Goal: Obtain resource: Download file/media

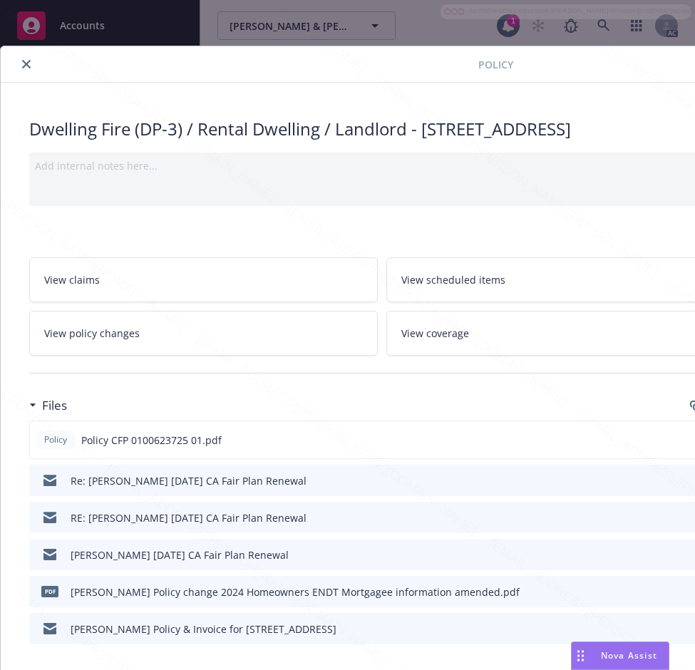
click at [24, 67] on icon "close" at bounding box center [26, 64] width 9 height 9
click at [22, 60] on icon "close" at bounding box center [26, 64] width 9 height 9
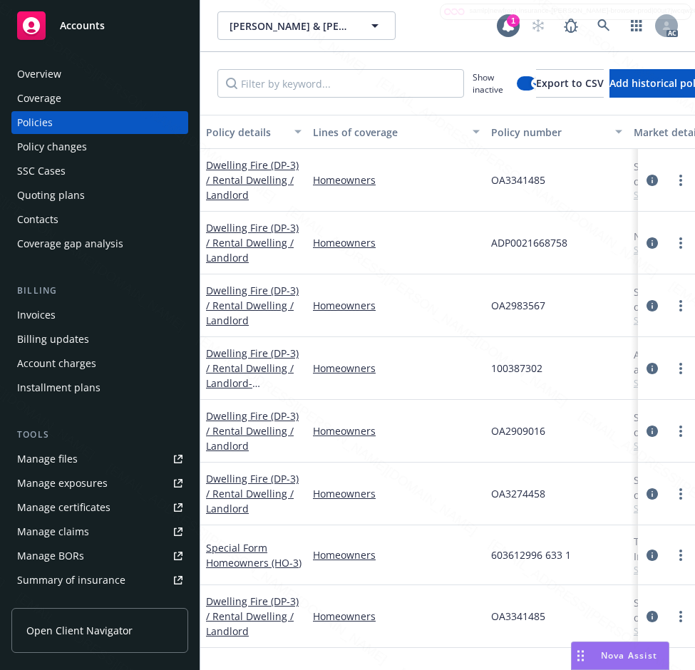
click at [25, 65] on div "Overview" at bounding box center [39, 74] width 44 height 23
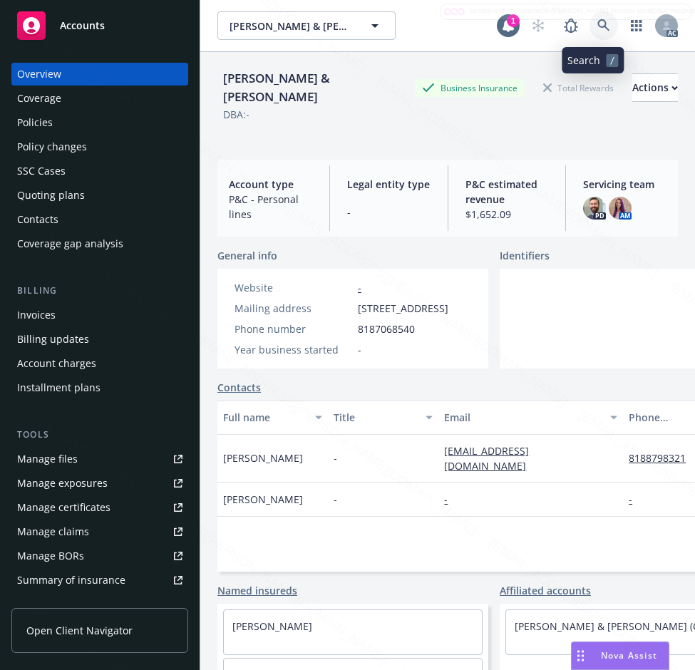
click at [597, 26] on icon at bounding box center [603, 25] width 12 height 12
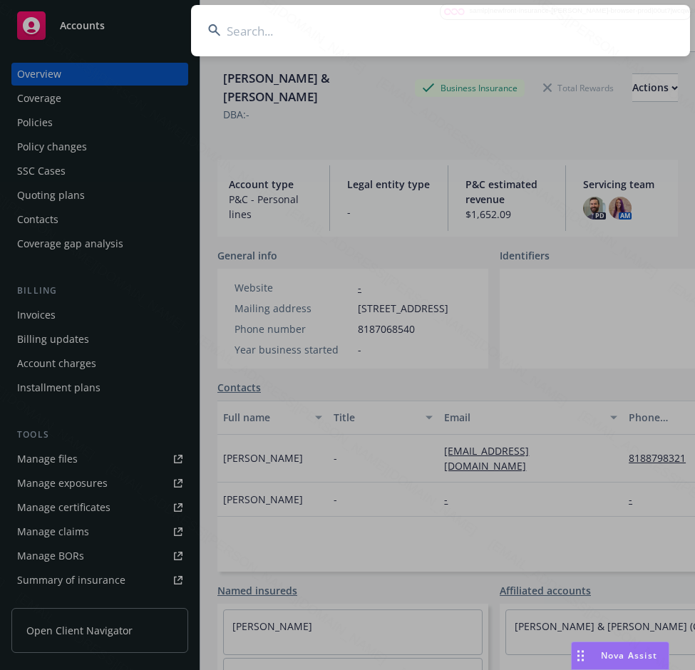
click at [365, 21] on input at bounding box center [440, 30] width 499 height 51
type input "[PERSON_NAME] (The Chamanian family trust)"
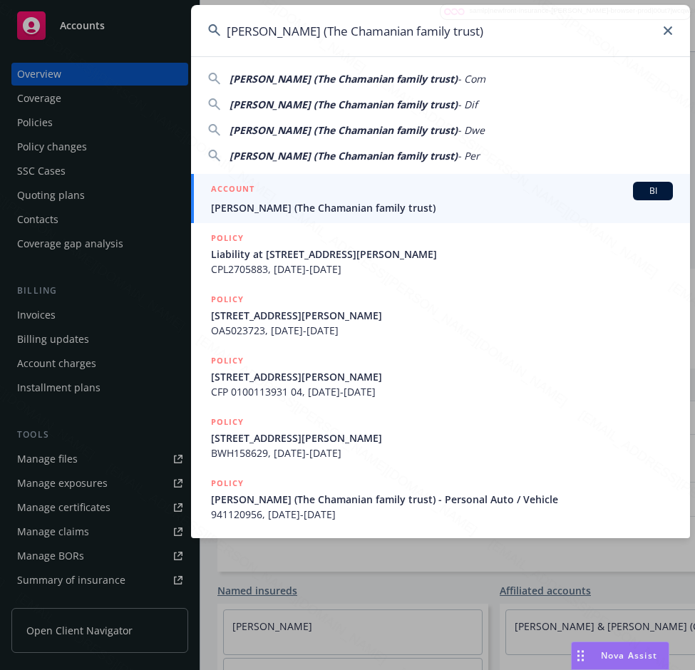
click at [321, 207] on span "[PERSON_NAME] (The Chamanian family trust)" at bounding box center [442, 207] width 462 height 15
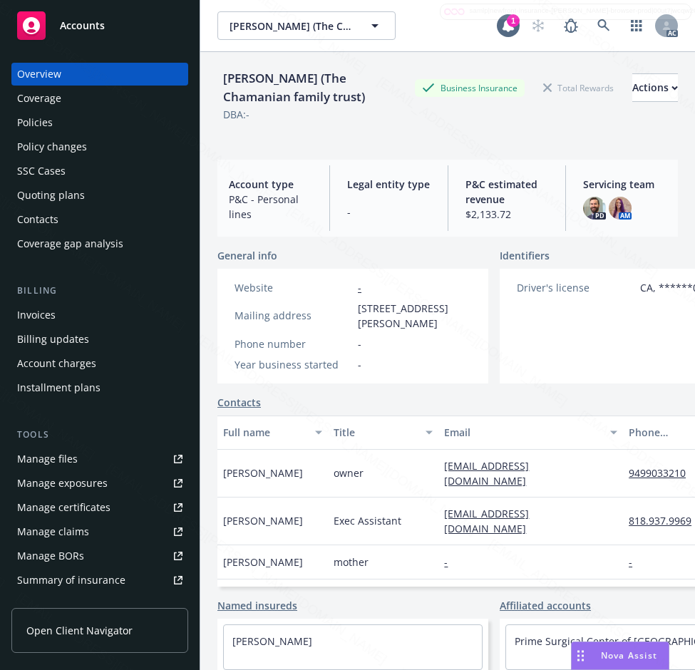
click at [39, 123] on div "Policies" at bounding box center [35, 122] width 36 height 23
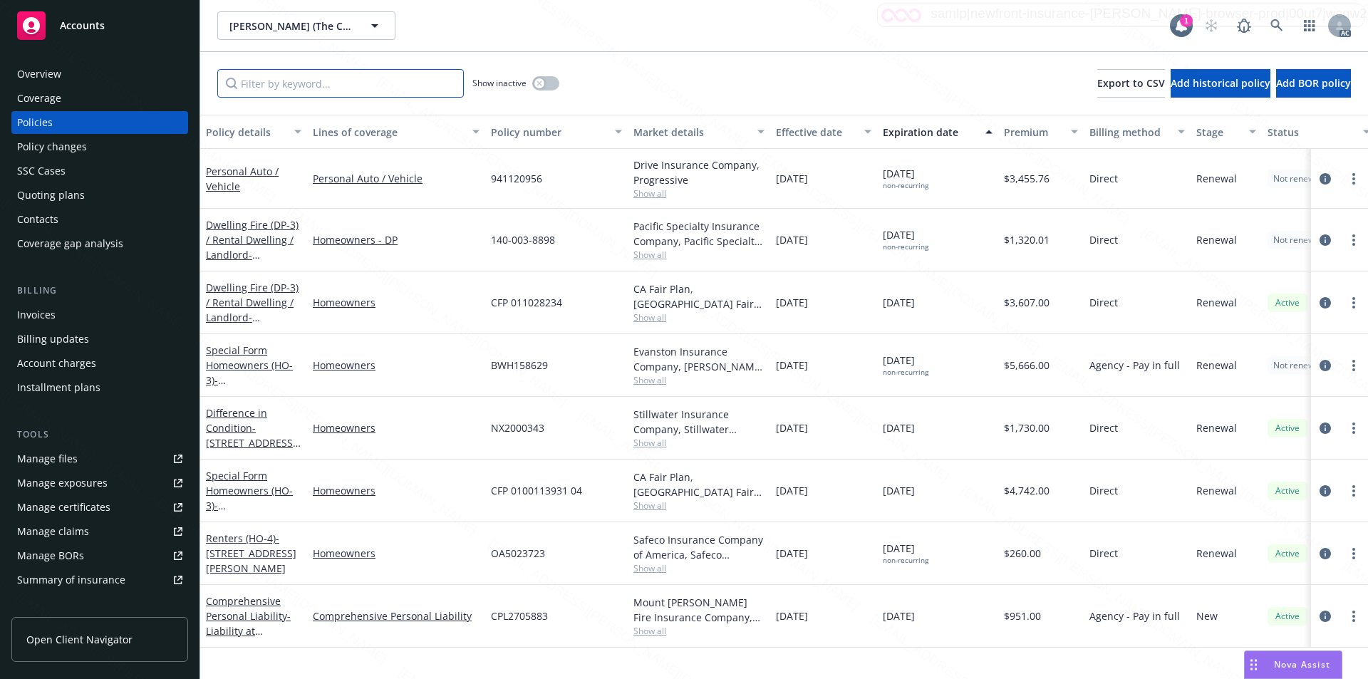
click at [321, 83] on input "Filter by keyword..." at bounding box center [340, 83] width 246 height 28
paste input "941120956"
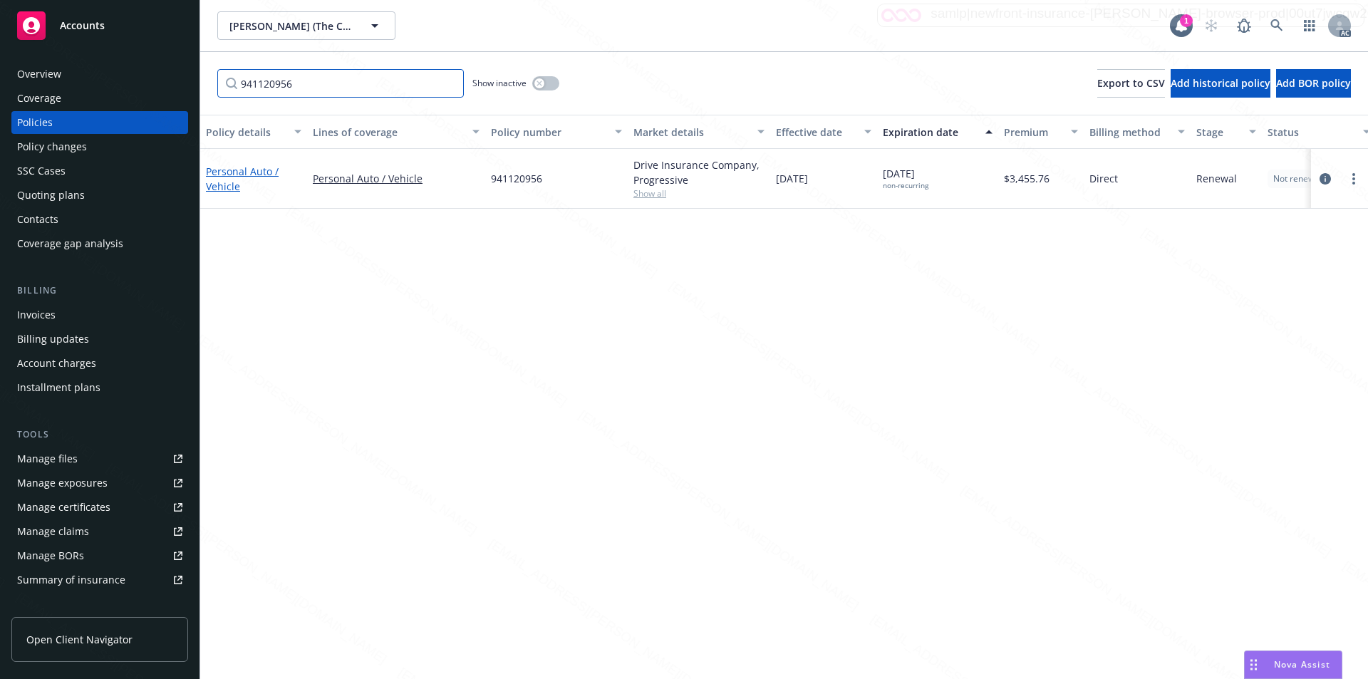
type input "941120956"
click at [233, 172] on link "Personal Auto / Vehicle" at bounding box center [242, 179] width 73 height 28
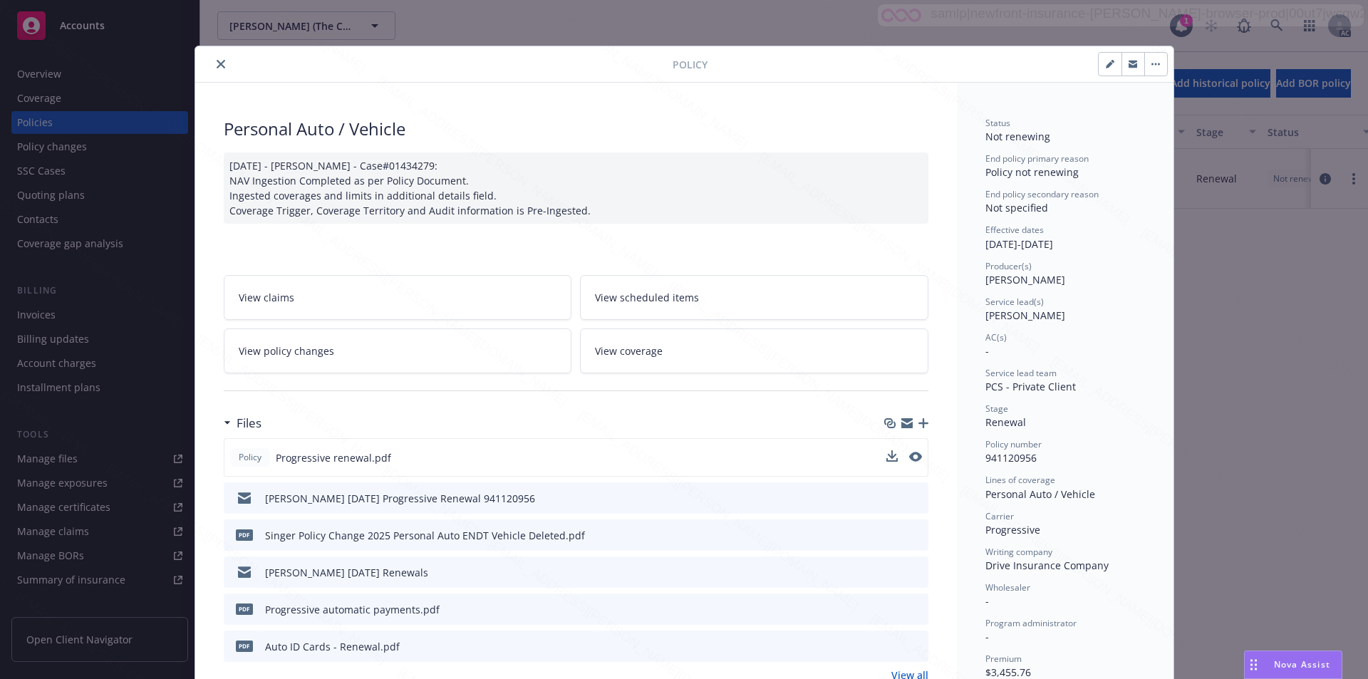
scroll to position [142, 0]
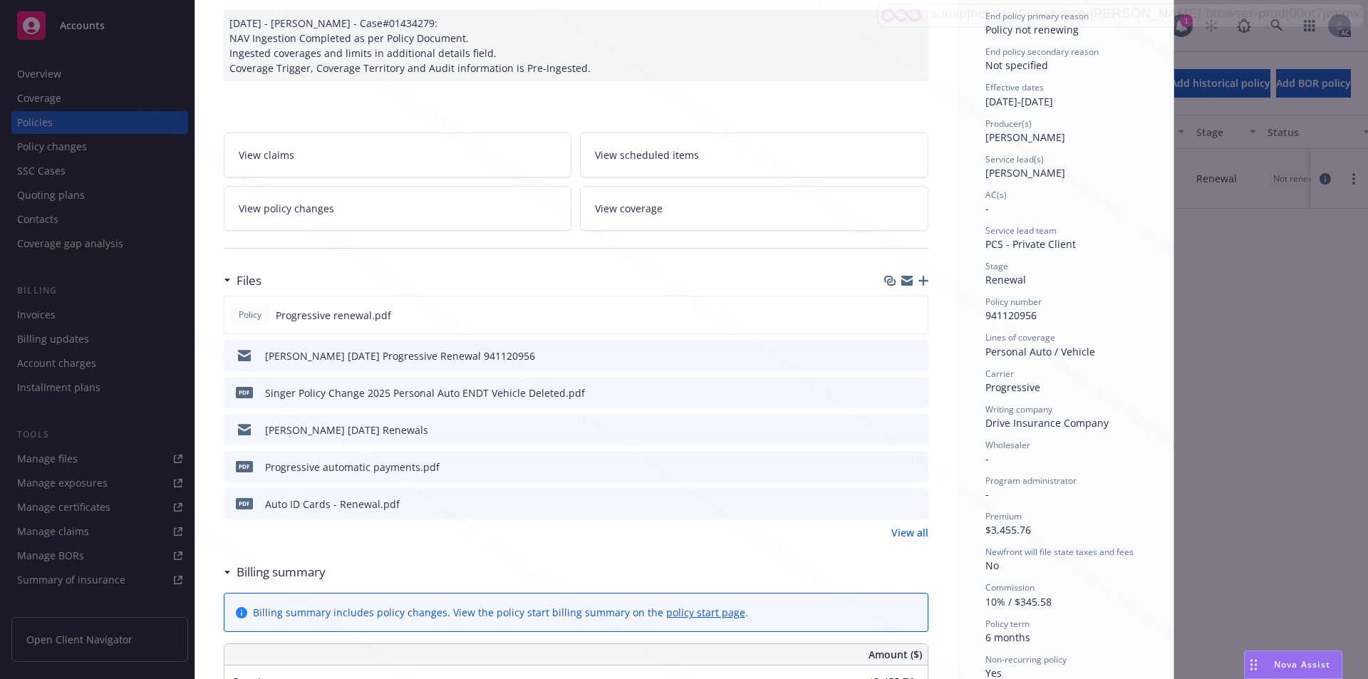
click at [353, 205] on link "View policy changes" at bounding box center [398, 208] width 348 height 45
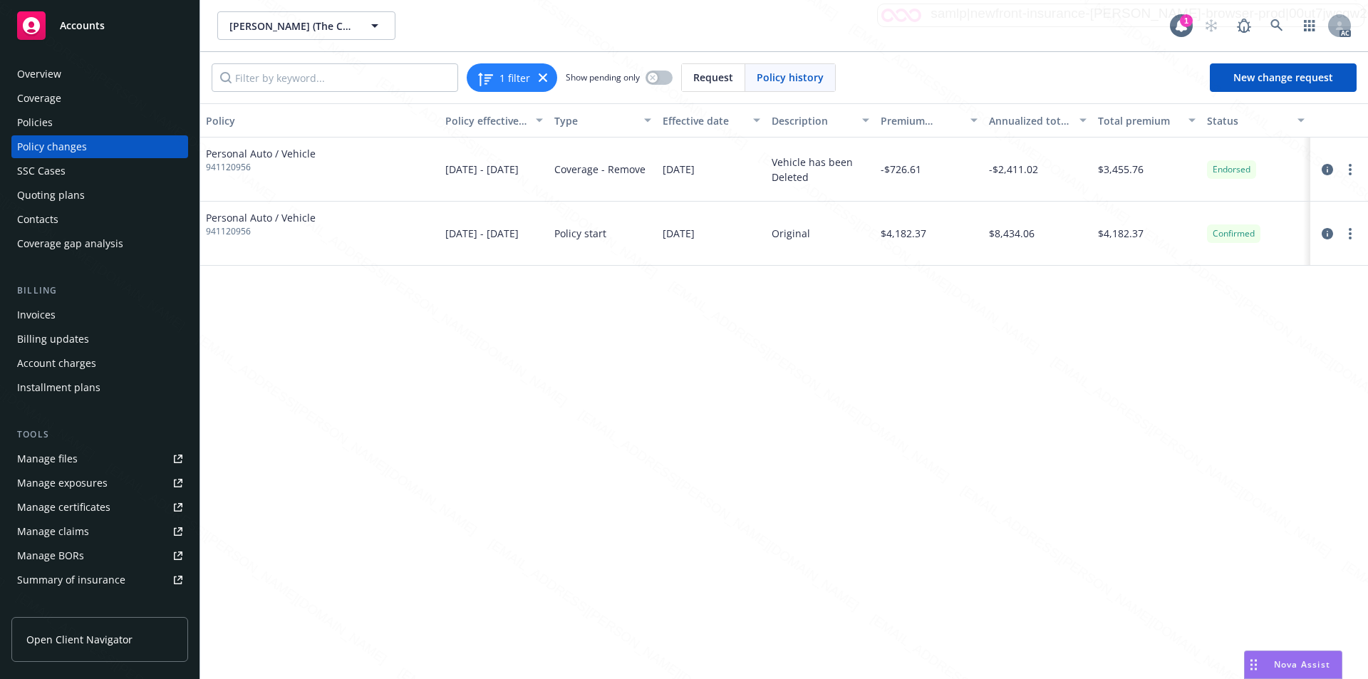
click at [360, 395] on div "Policy Policy effective dates Type Effective date Description Premium change An…" at bounding box center [784, 391] width 1168 height 576
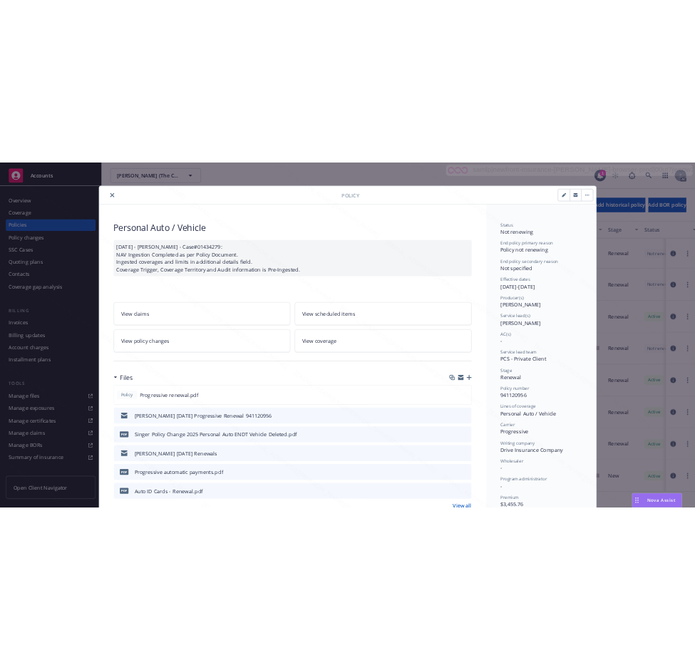
scroll to position [43, 0]
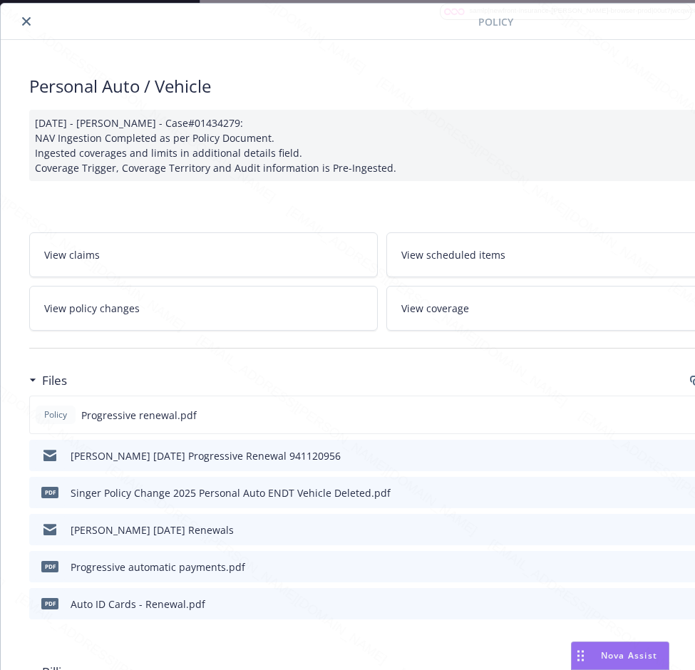
click at [19, 24] on button "close" at bounding box center [26, 21] width 17 height 17
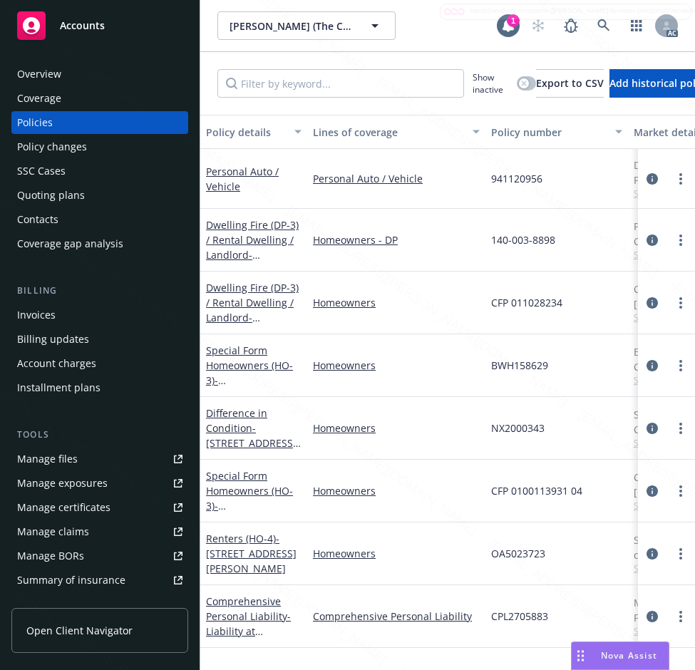
click at [58, 76] on div "Overview" at bounding box center [39, 74] width 44 height 23
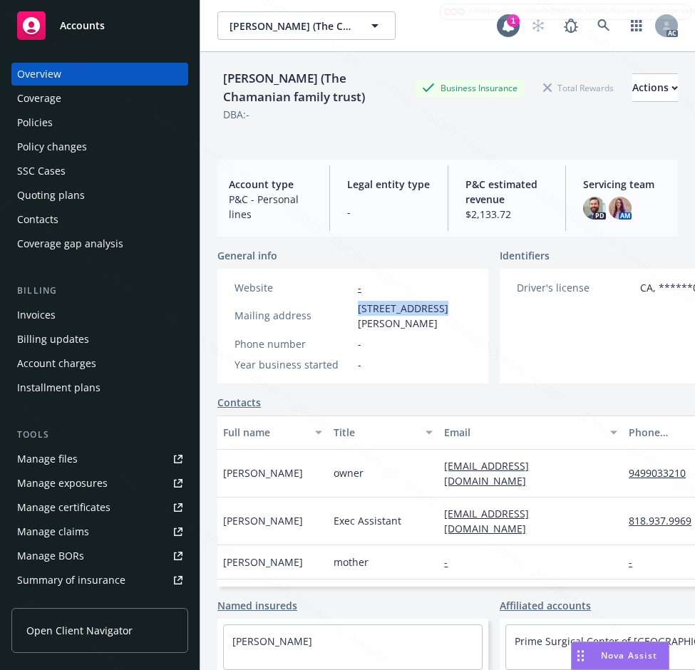
drag, startPoint x: 357, startPoint y: 328, endPoint x: 451, endPoint y: 330, distance: 94.0
click at [451, 330] on div "Mailing address [STREET_ADDRESS][PERSON_NAME]" at bounding box center [353, 316] width 248 height 30
copy span "1450 [PERSON_NAME] R"
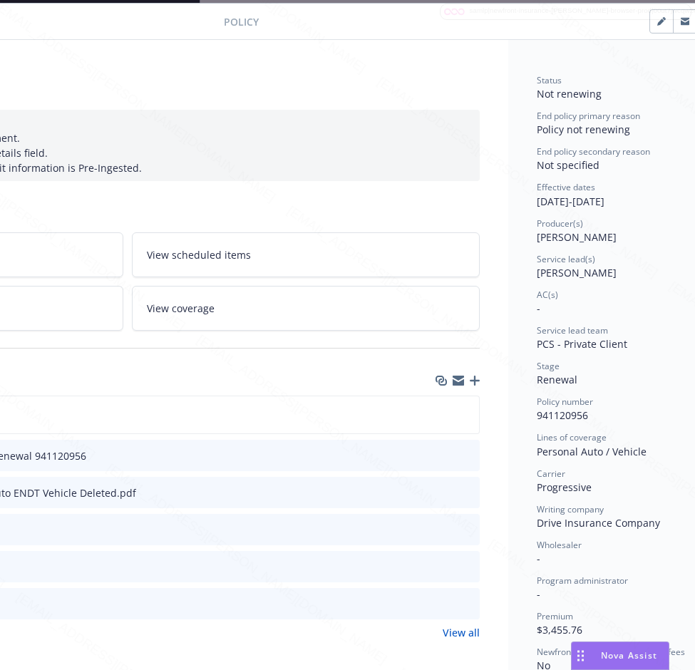
scroll to position [43, 296]
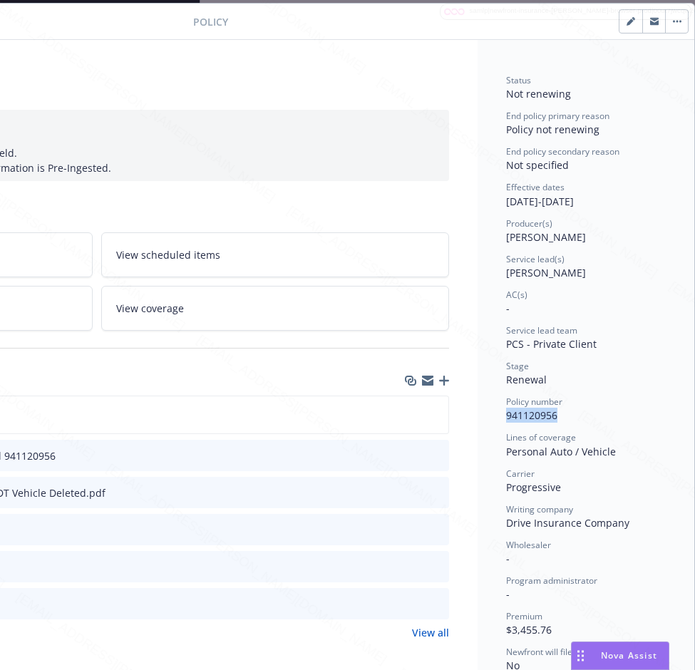
drag, startPoint x: 494, startPoint y: 413, endPoint x: 554, endPoint y: 410, distance: 60.7
copy span "941120956"
drag, startPoint x: 495, startPoint y: 201, endPoint x: 546, endPoint y: 230, distance: 58.4
click at [546, 207] on div "Effective dates [DATE] - [DATE]" at bounding box center [586, 194] width 160 height 27
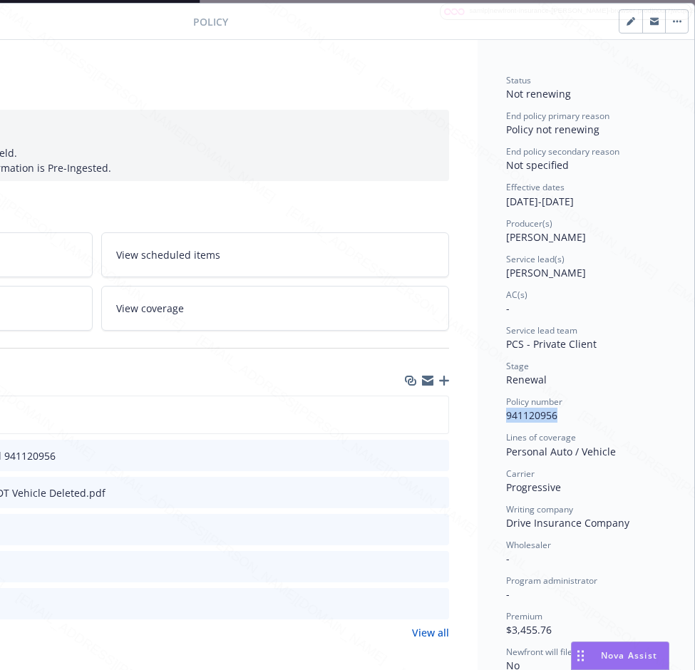
copy div "[DATE]"
drag, startPoint x: 559, startPoint y: 201, endPoint x: 616, endPoint y: 199, distance: 57.0
click at [616, 199] on div "Effective dates [DATE] - [DATE]" at bounding box center [586, 194] width 160 height 27
copy div "[DATE]"
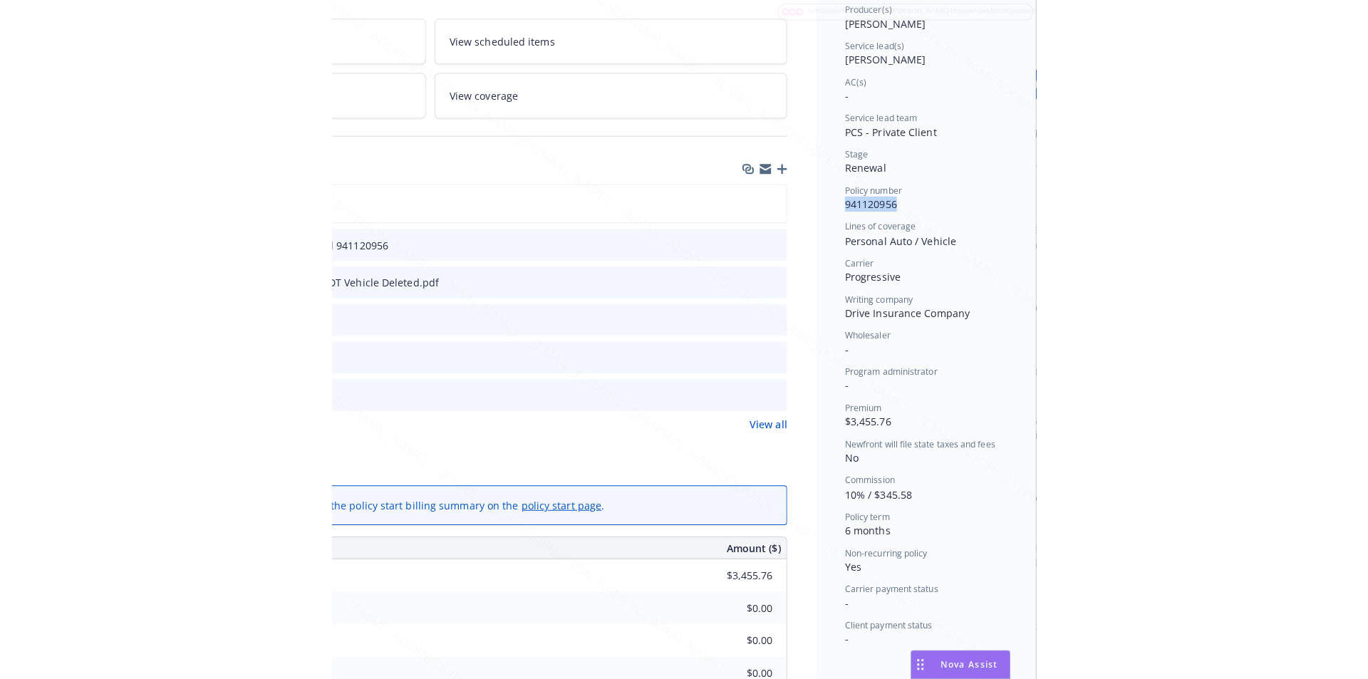
scroll to position [256, 0]
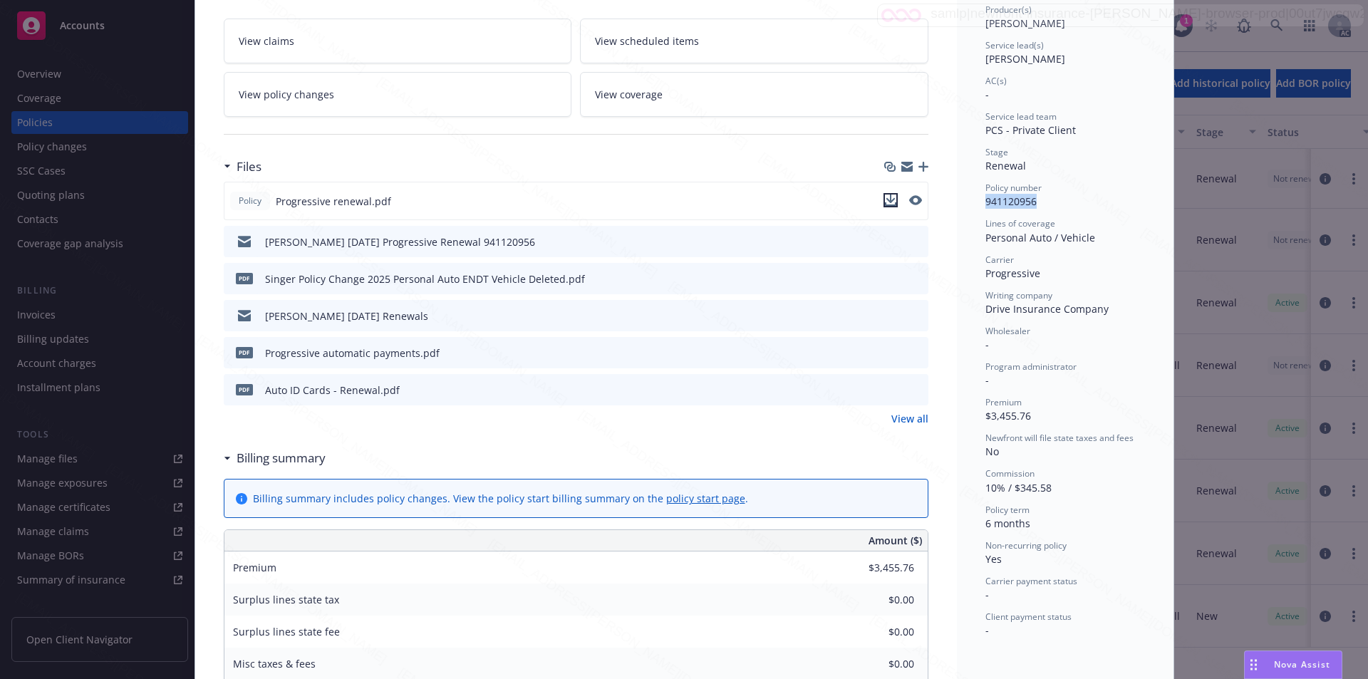
click at [694, 194] on icon "download file" at bounding box center [890, 199] width 11 height 11
click at [694, 276] on icon "download file" at bounding box center [890, 276] width 9 height 9
click at [603, 408] on div "Policy Progressive renewal.pdf [PERSON_NAME] [DATE] Progressive Renewal 9411209…" at bounding box center [576, 304] width 705 height 244
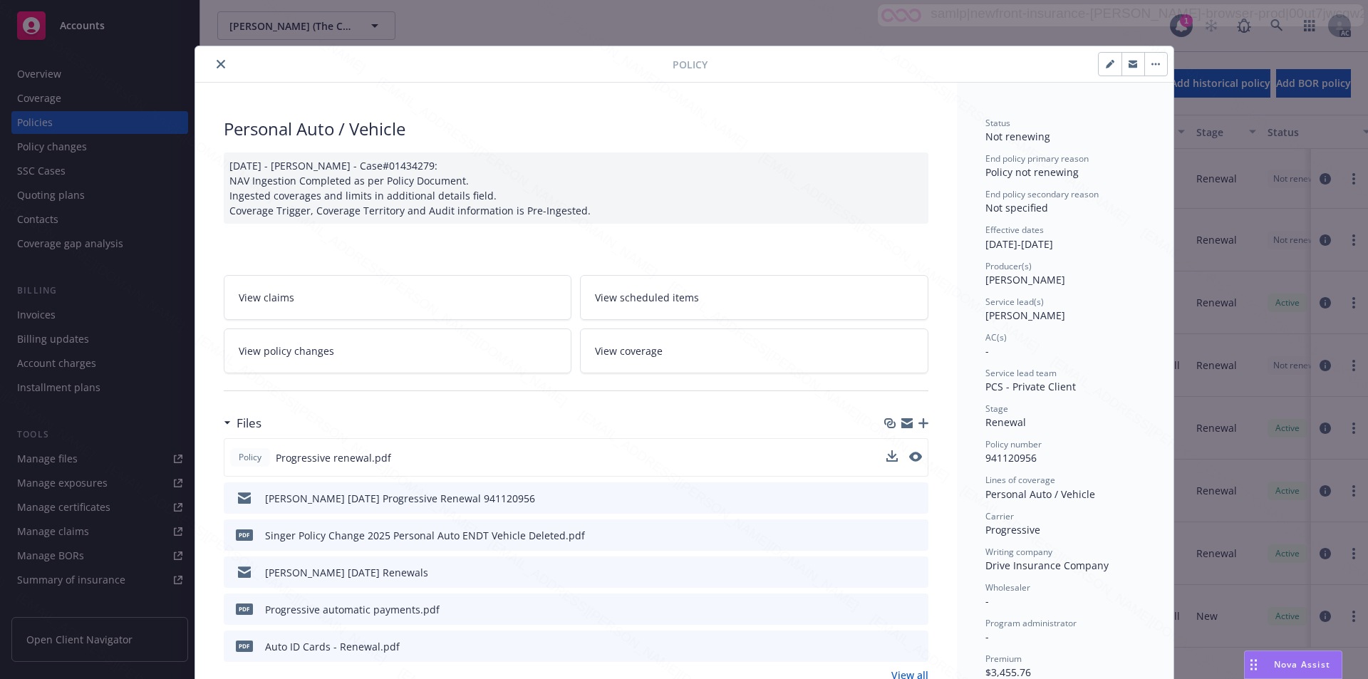
click at [217, 66] on icon "close" at bounding box center [221, 64] width 9 height 9
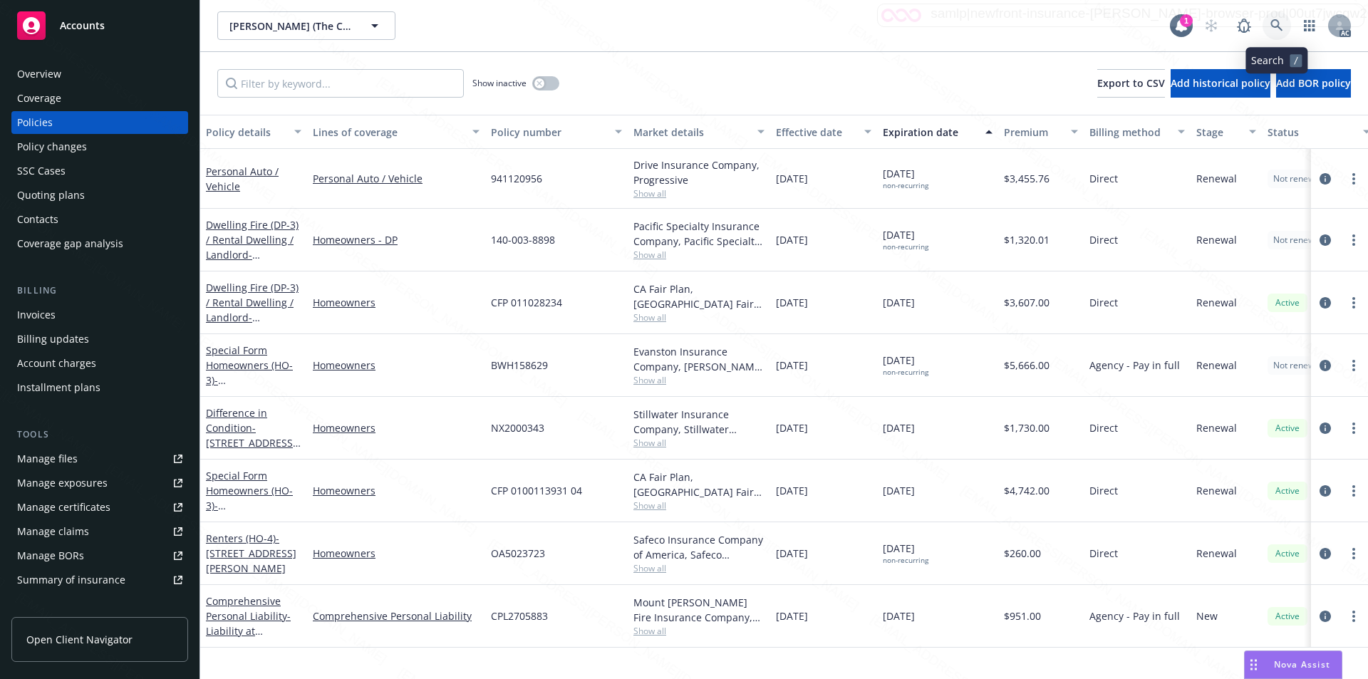
click at [694, 20] on icon at bounding box center [1276, 25] width 13 height 13
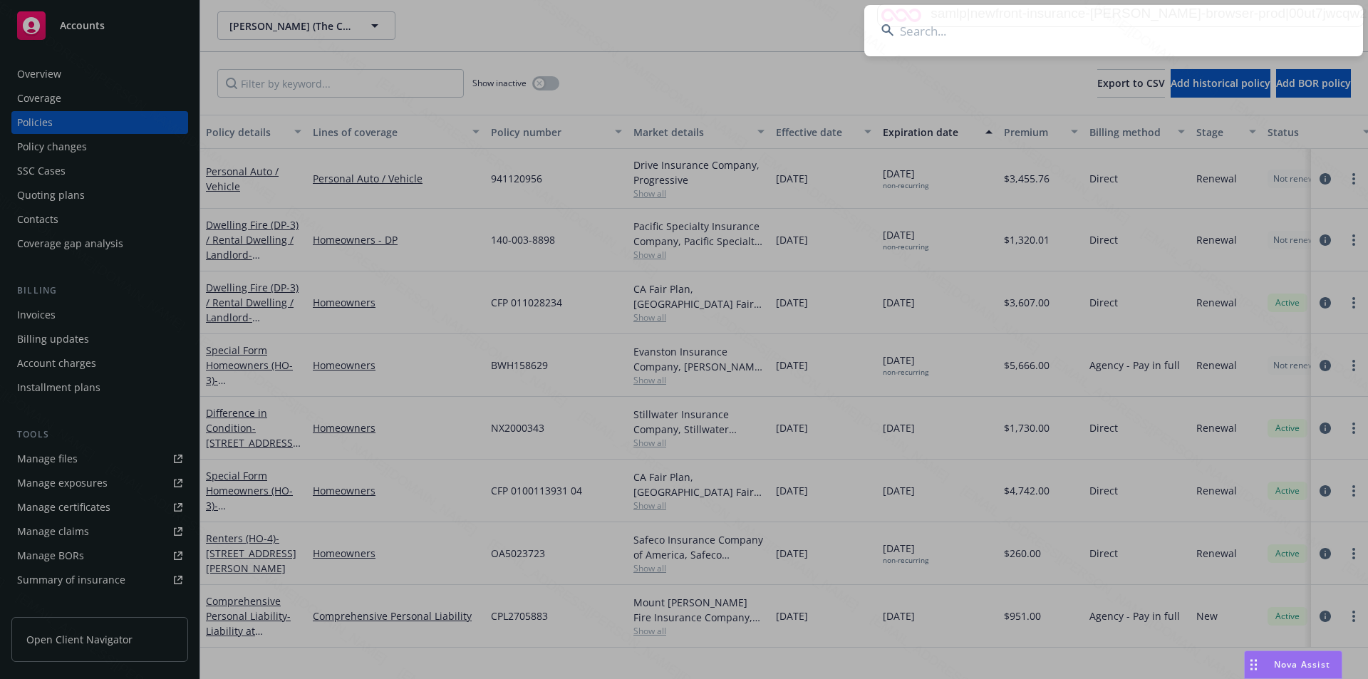
click at [694, 31] on input at bounding box center [1113, 30] width 499 height 51
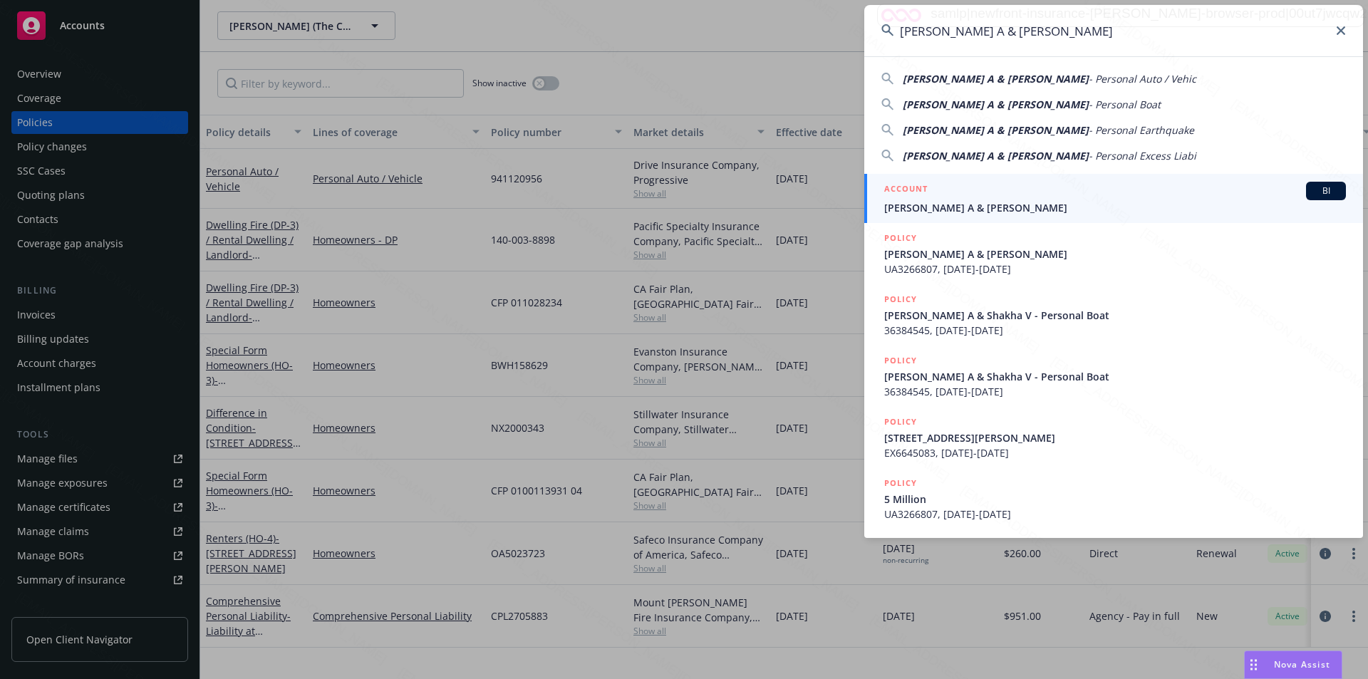
type input "[PERSON_NAME] A & [PERSON_NAME]"
click at [694, 215] on link "ACCOUNT BI [PERSON_NAME] A & [PERSON_NAME]" at bounding box center [1113, 198] width 499 height 49
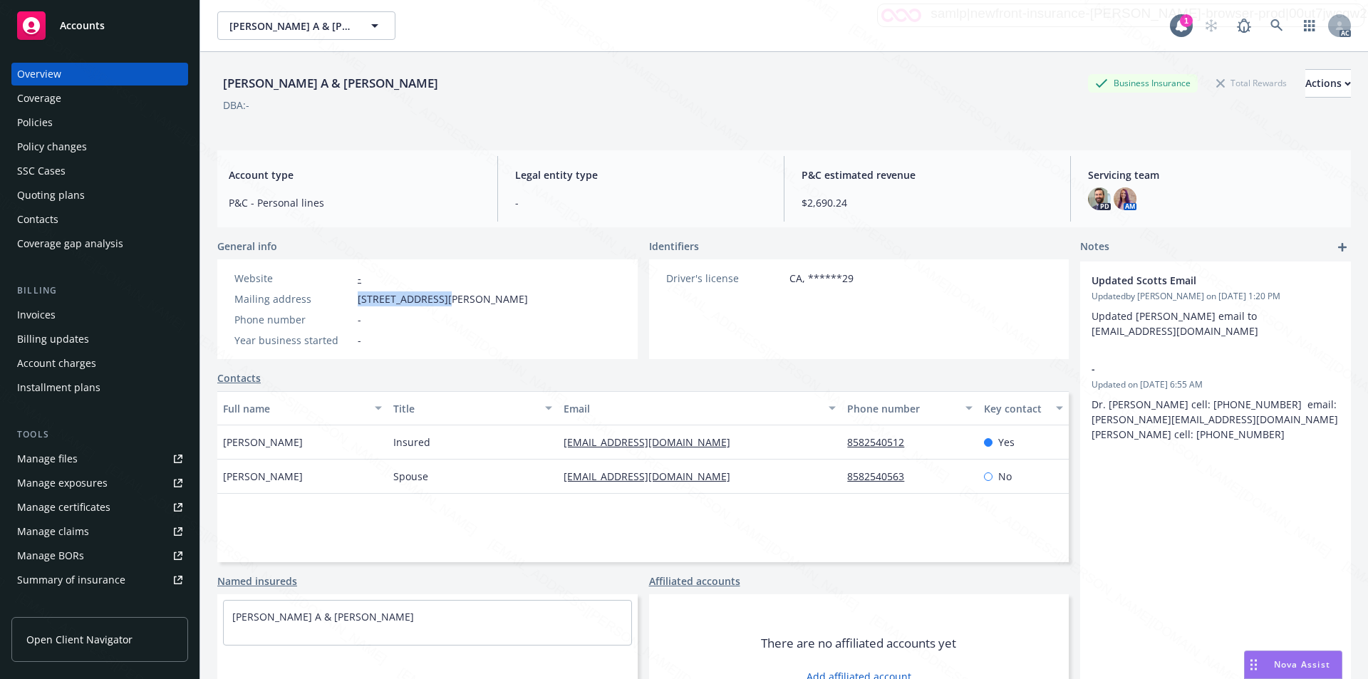
drag, startPoint x: 353, startPoint y: 298, endPoint x: 446, endPoint y: 307, distance: 93.0
click at [446, 307] on div "Website - Mailing address [STREET_ADDRESS][PERSON_NAME] Phone number - Year bus…" at bounding box center [381, 309] width 305 height 77
copy div "[STREET_ADDRESS][PERSON_NAME],"
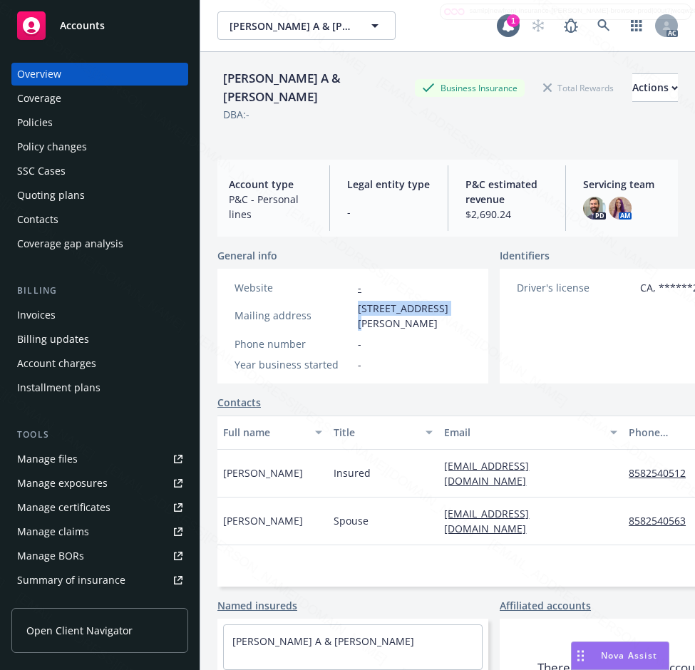
click at [46, 118] on div "Policies" at bounding box center [35, 122] width 36 height 23
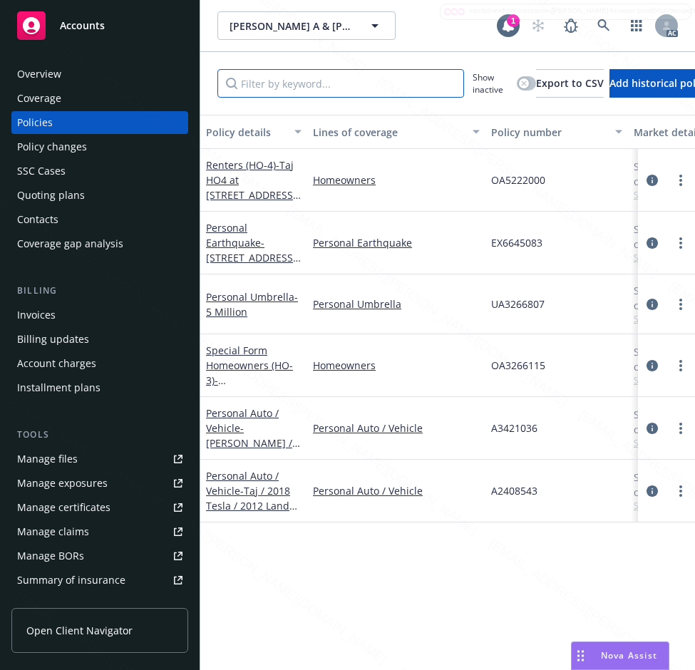
click at [308, 82] on input "Filter by keyword..." at bounding box center [340, 83] width 246 height 28
paste input "OA5222000"
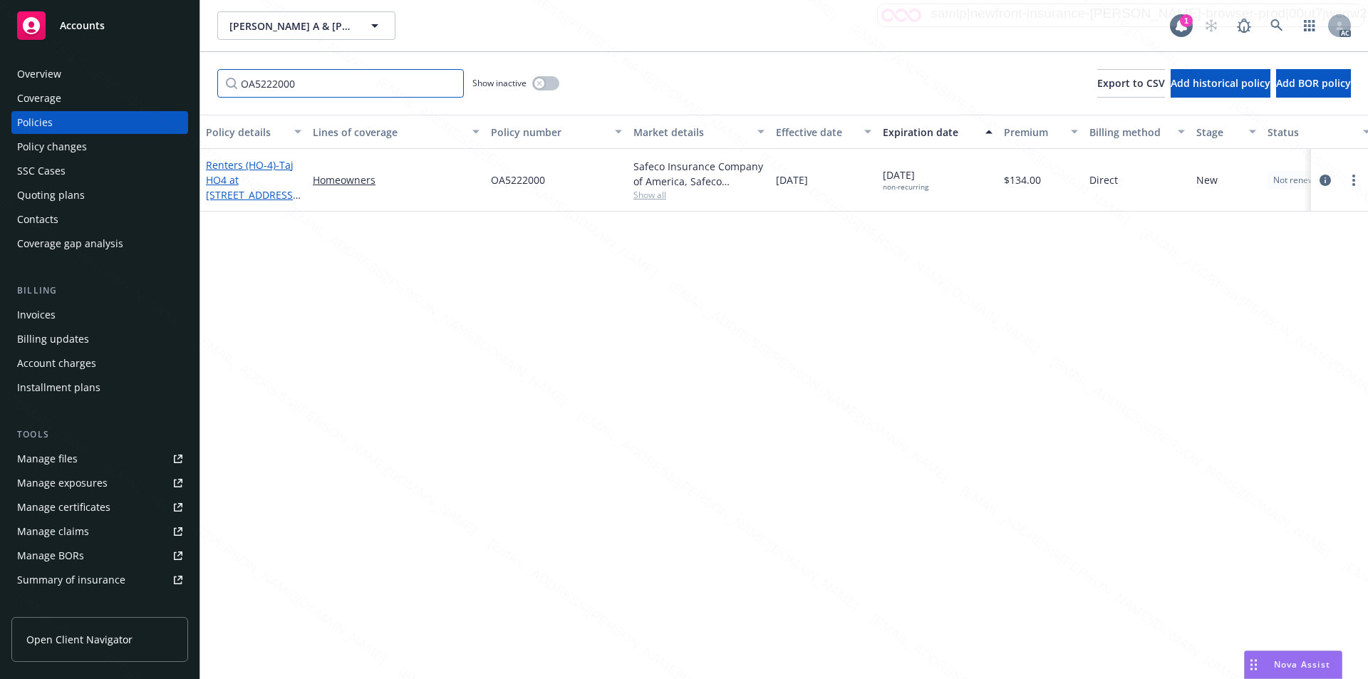
type input "OA5222000"
click at [256, 181] on span "- Taj HO4 at [STREET_ADDRESS][PERSON_NAME]" at bounding box center [253, 187] width 95 height 58
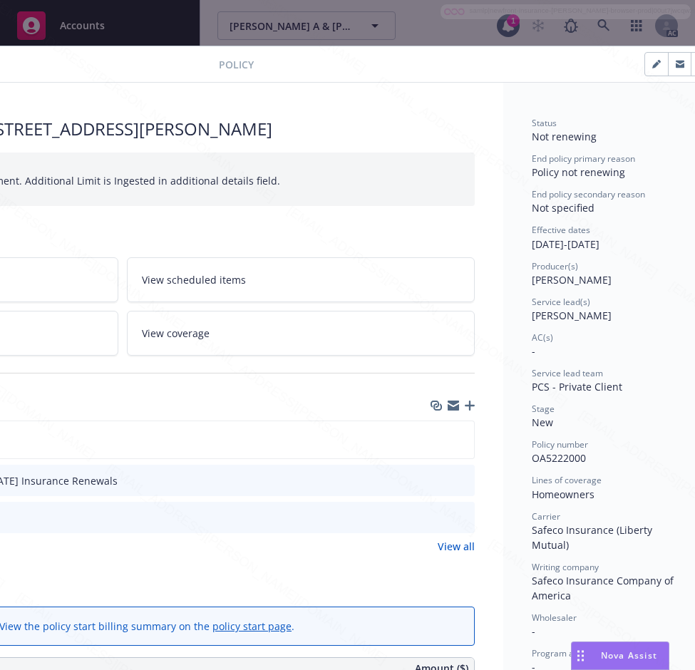
scroll to position [0, 296]
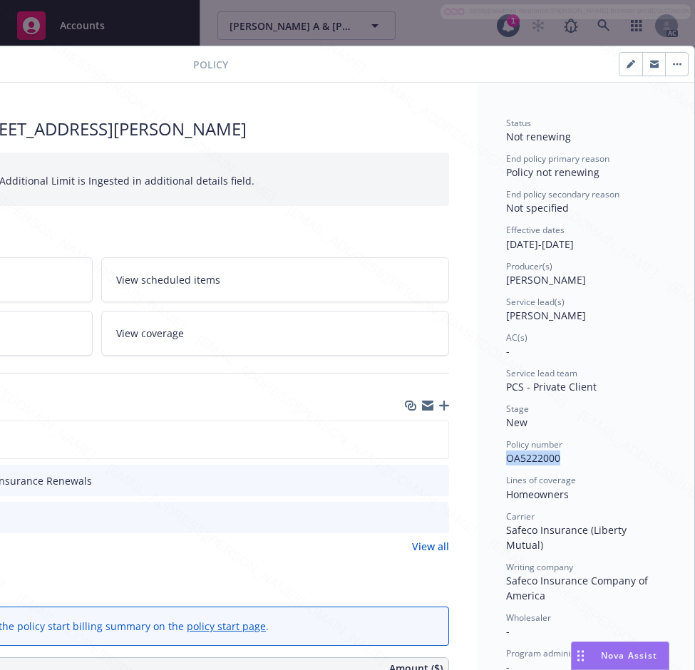
drag, startPoint x: 492, startPoint y: 458, endPoint x: 554, endPoint y: 459, distance: 62.0
click at [554, 459] on div "Status Not renewing End policy primary reason Policy not renewing End policy se…" at bounding box center [585, 654] width 217 height 1143
copy span "OA5222000"
drag, startPoint x: 494, startPoint y: 244, endPoint x: 548, endPoint y: 240, distance: 54.3
click at [548, 240] on div "Status Not renewing End policy primary reason Policy not renewing End policy se…" at bounding box center [585, 654] width 217 height 1143
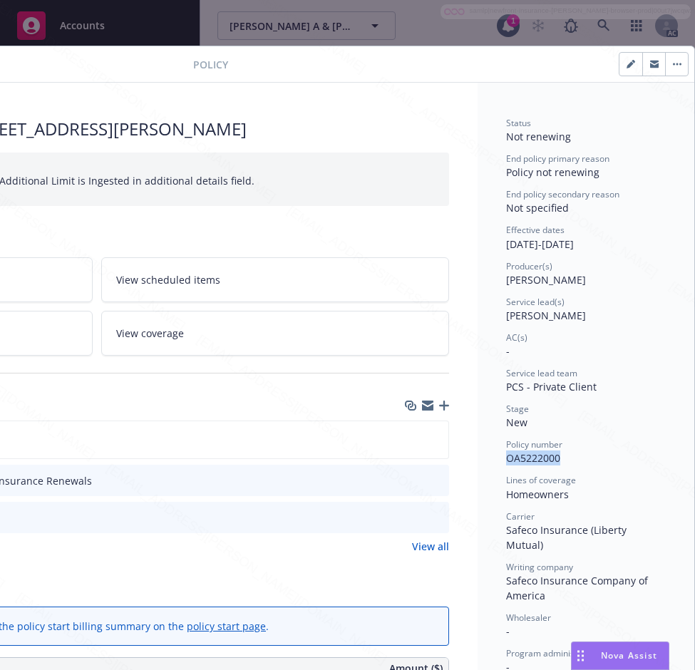
copy div "[DATE]"
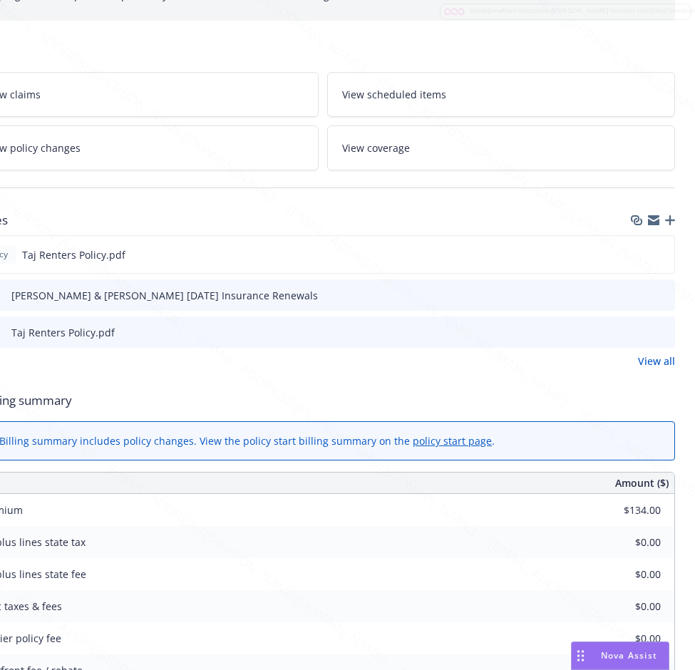
scroll to position [185, 53]
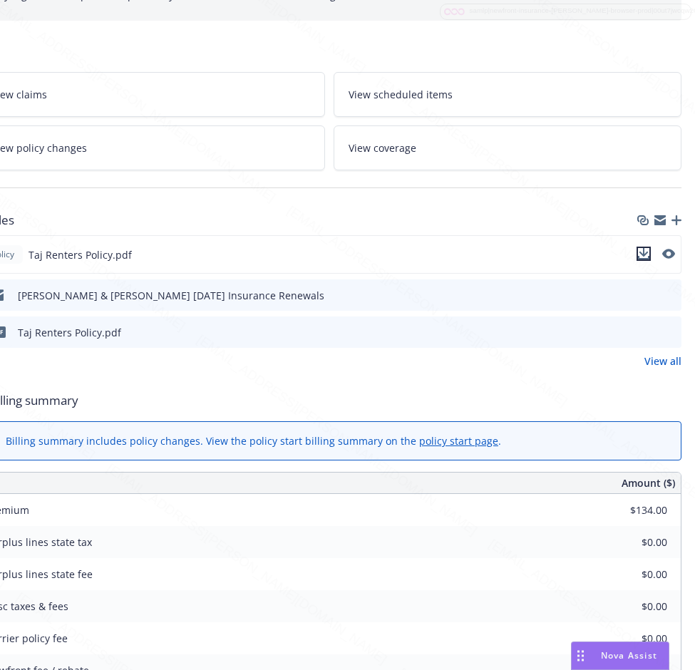
click at [643, 255] on icon "download file" at bounding box center [643, 253] width 11 height 11
